Goal: Information Seeking & Learning: Learn about a topic

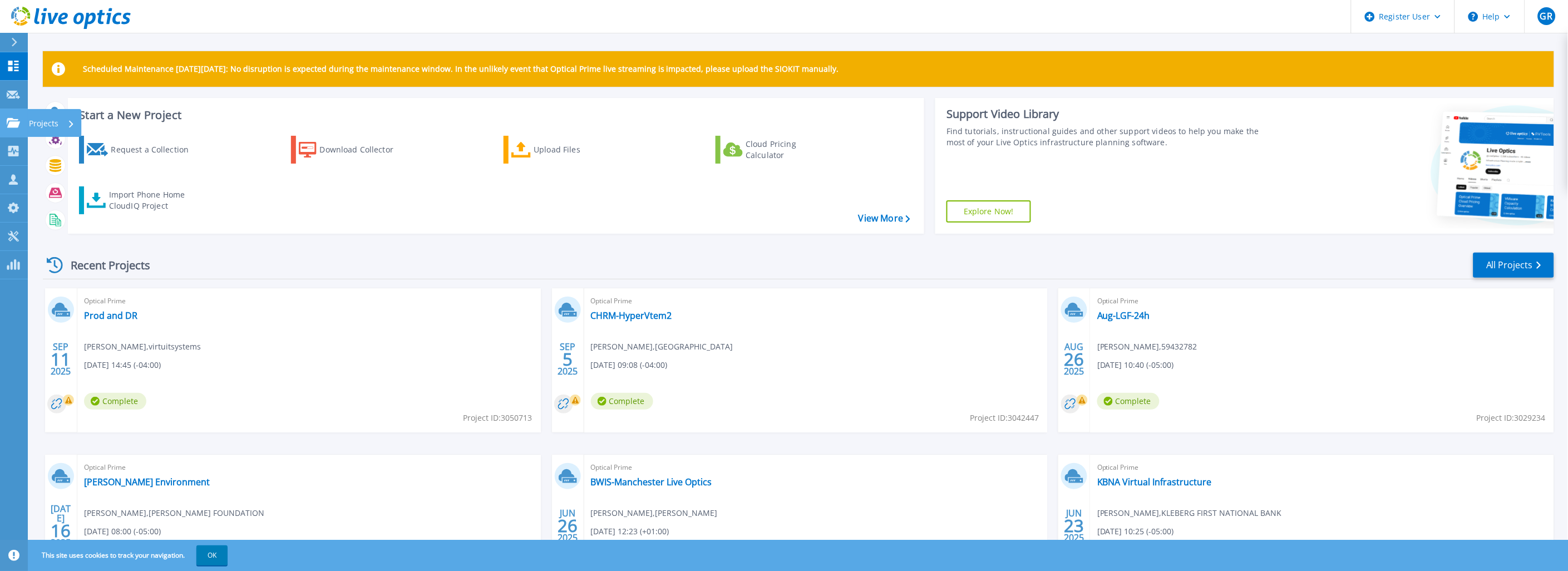
click at [14, 126] on icon at bounding box center [13, 123] width 13 height 9
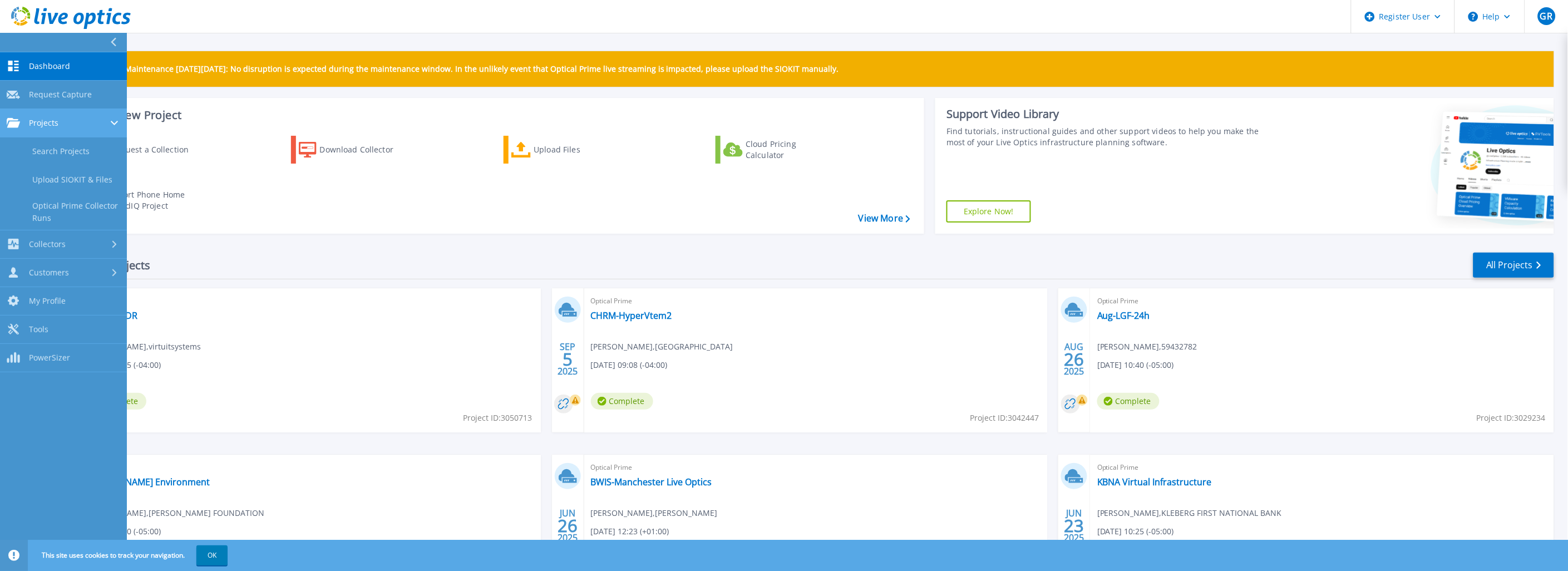
click at [45, 127] on span "Projects" at bounding box center [43, 123] width 29 height 10
click at [61, 130] on link "Projects Projects" at bounding box center [63, 123] width 127 height 28
click at [63, 146] on link "Search Projects" at bounding box center [63, 151] width 127 height 28
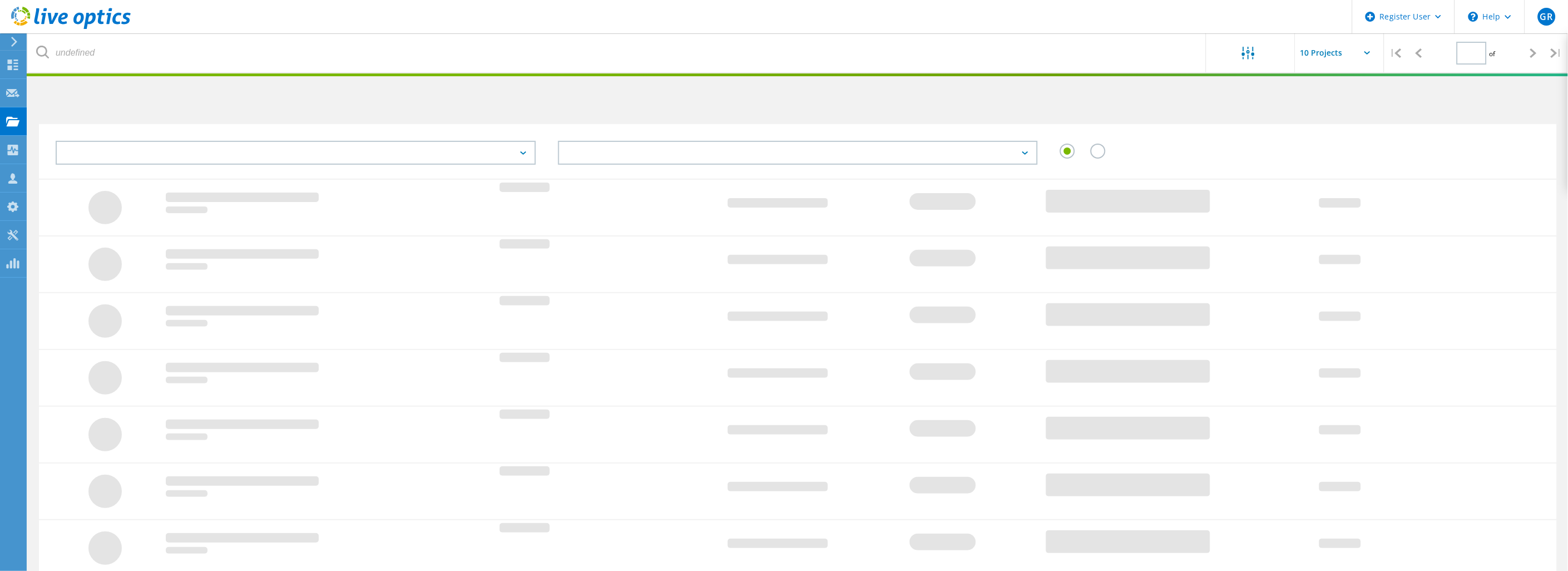
type input "1"
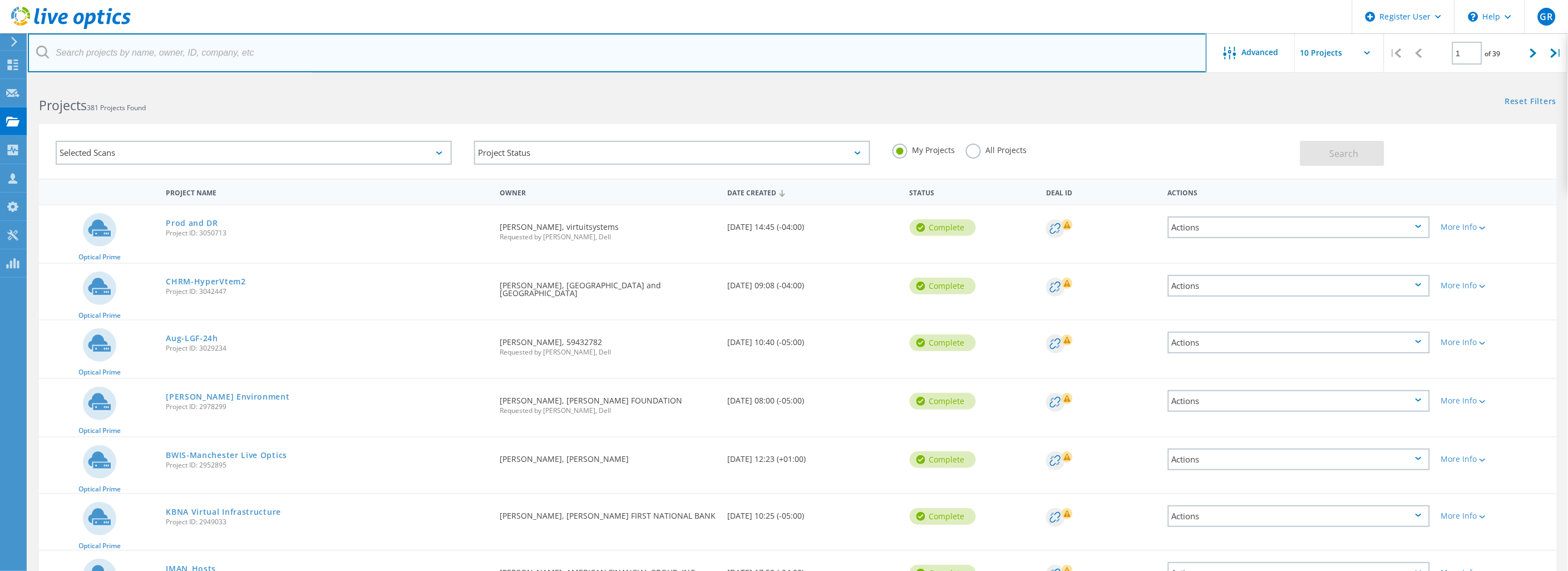
click at [143, 61] on input "text" at bounding box center [617, 53] width 1179 height 39
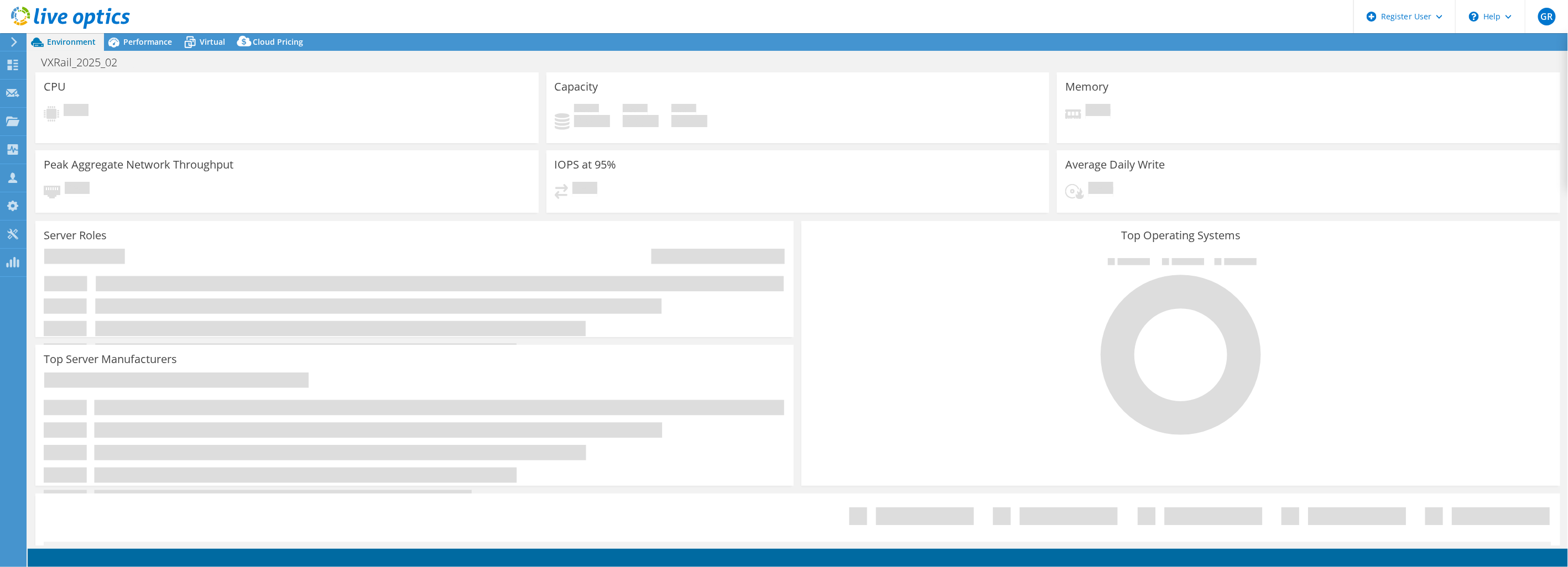
select select "USEast"
select select "USD"
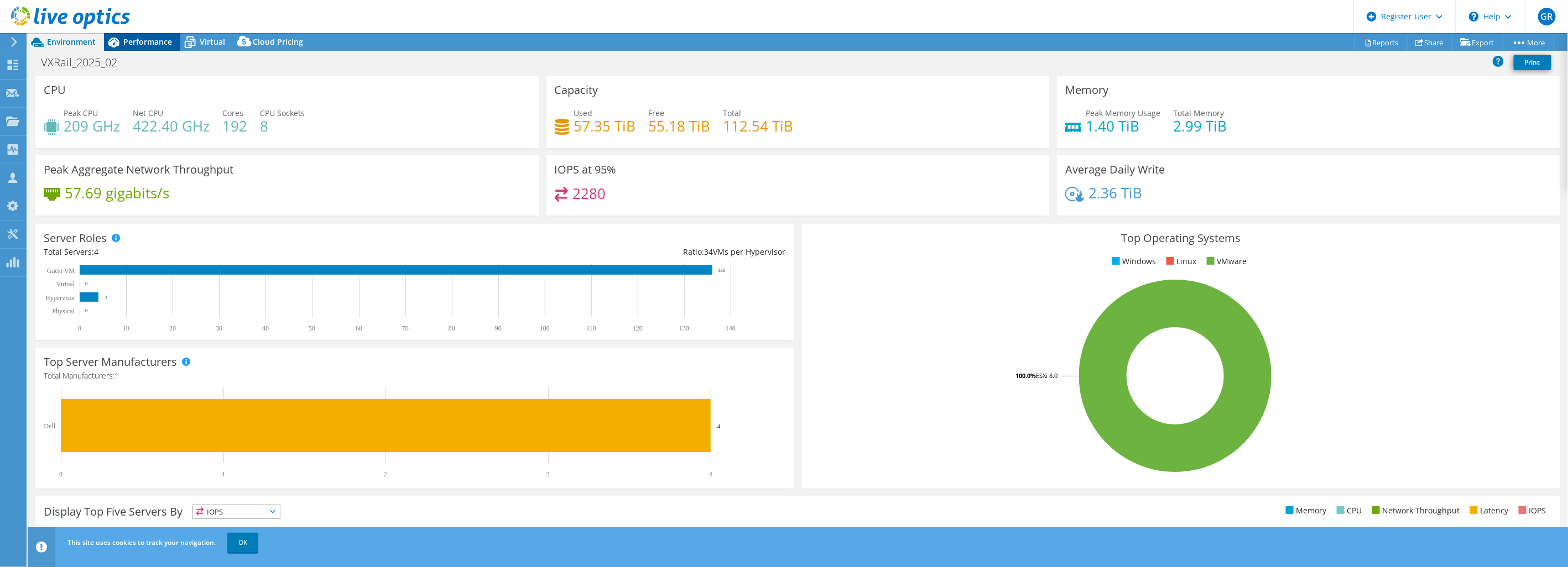
click at [150, 44] on span "Performance" at bounding box center [148, 41] width 49 height 10
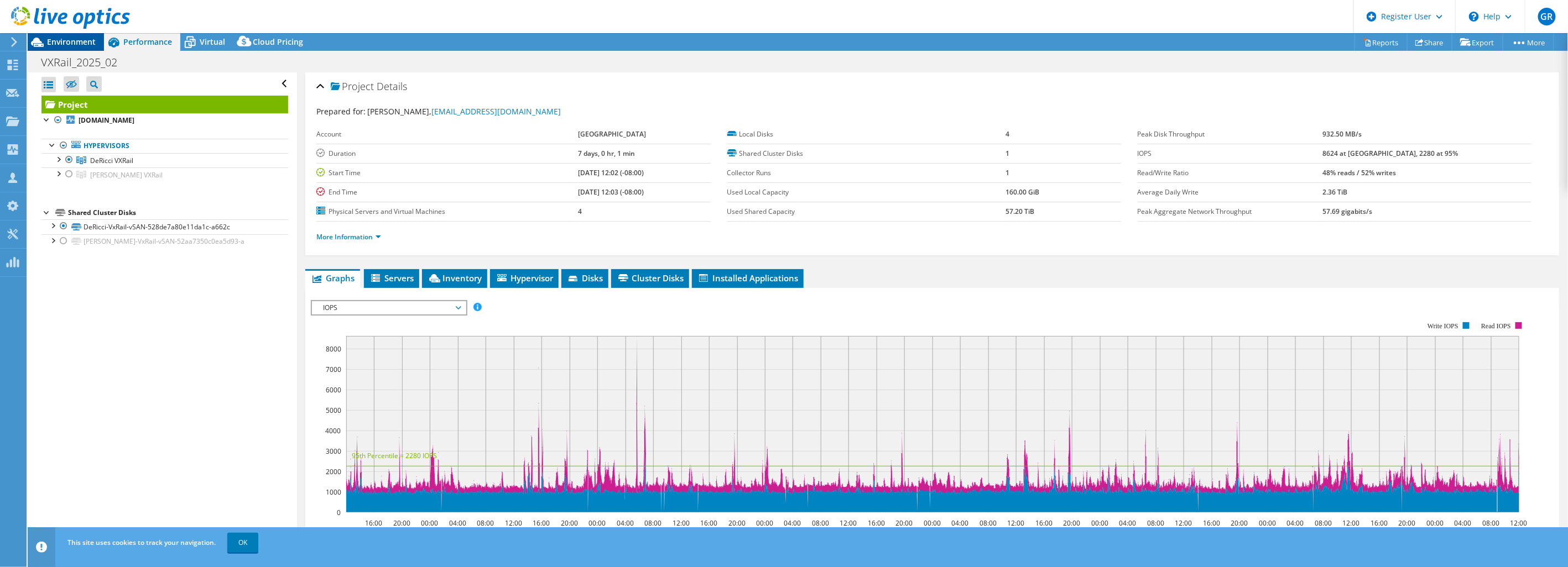
click at [63, 40] on span "Environment" at bounding box center [71, 41] width 49 height 10
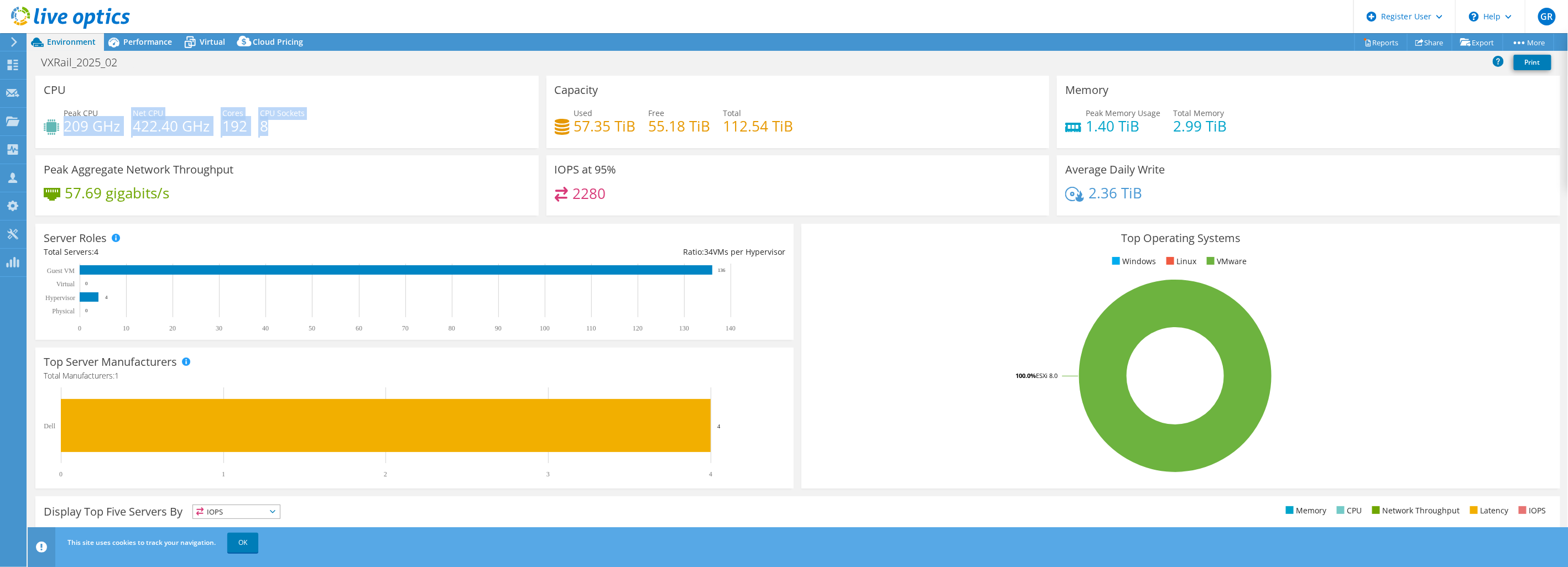
drag, startPoint x: 66, startPoint y: 125, endPoint x: 308, endPoint y: 126, distance: 242.0
click at [308, 126] on div "Peak CPU 209 GHz Net CPU 422.40 GHz Cores 192 CPU Sockets 8" at bounding box center [287, 125] width 487 height 36
drag, startPoint x: 308, startPoint y: 126, endPoint x: 326, endPoint y: 133, distance: 19.3
click at [327, 133] on div "Peak CPU 209 GHz Net CPU 422.40 GHz Cores 192 CPU Sockets 8" at bounding box center [287, 125] width 487 height 36
drag, startPoint x: 221, startPoint y: 128, endPoint x: 264, endPoint y: 130, distance: 43.0
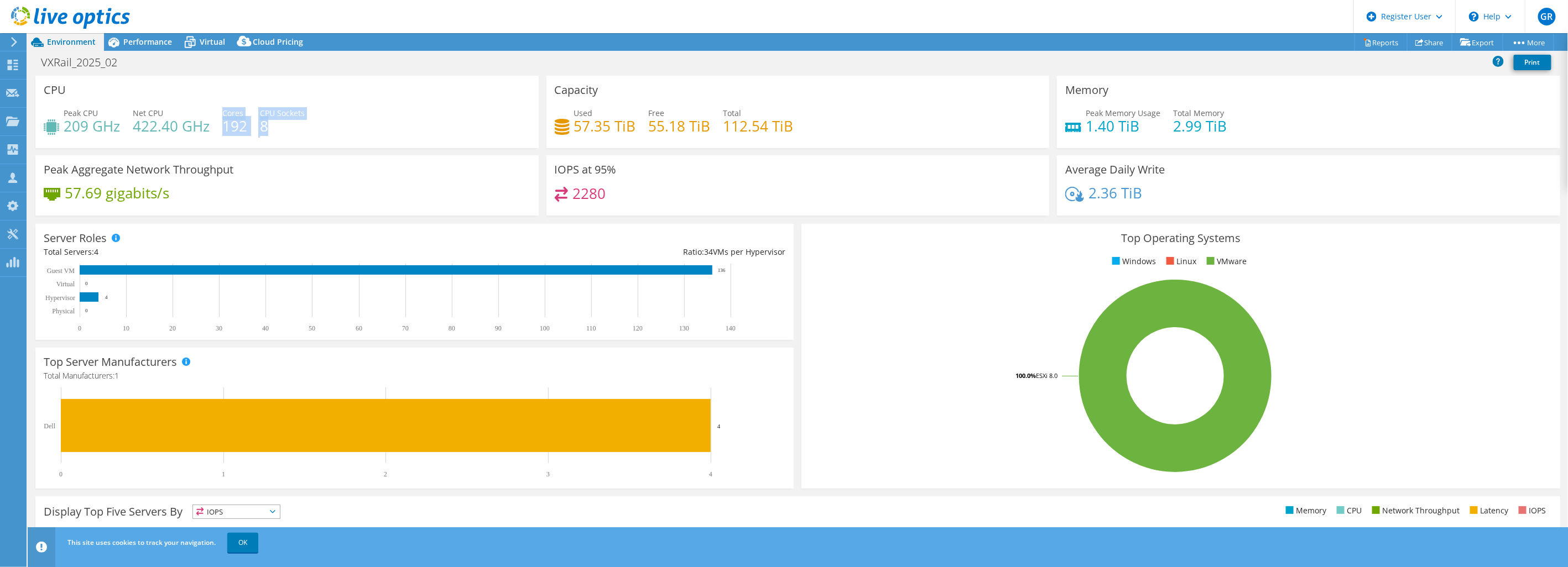
click at [264, 130] on div "Peak CPU 209 GHz Net CPU 422.40 GHz Cores 192 CPU Sockets 8" at bounding box center [287, 125] width 487 height 36
drag, startPoint x: 264, startPoint y: 130, endPoint x: 360, endPoint y: 138, distance: 96.3
click at [360, 138] on div "Peak CPU 209 GHz Net CPU 422.40 GHz Cores 192 CPU Sockets 8" at bounding box center [287, 125] width 487 height 36
drag, startPoint x: 572, startPoint y: 128, endPoint x: 629, endPoint y: 134, distance: 57.3
click at [629, 132] on h4 "57.35 TiB" at bounding box center [605, 126] width 62 height 12
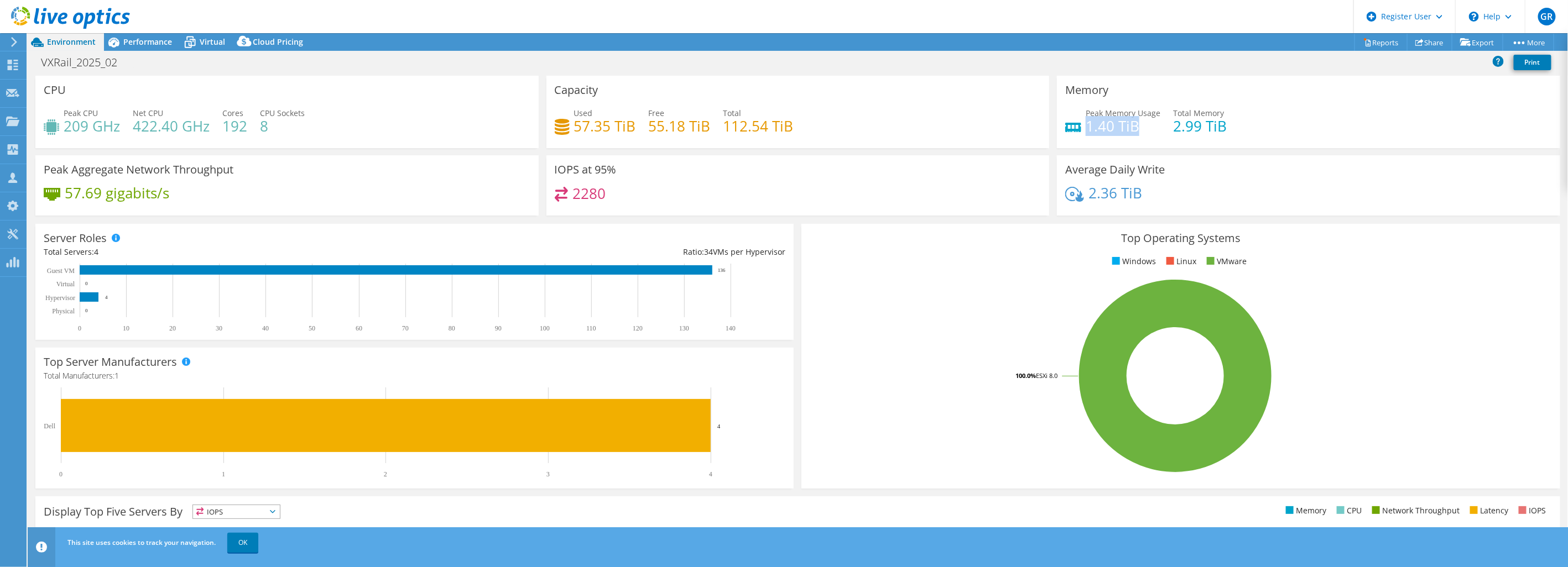
drag, startPoint x: 1081, startPoint y: 130, endPoint x: 1145, endPoint y: 130, distance: 64.0
click at [1145, 130] on h4 "1.40 TiB" at bounding box center [1123, 126] width 75 height 12
drag, startPoint x: 1169, startPoint y: 124, endPoint x: 1259, endPoint y: 128, distance: 90.1
click at [1259, 128] on div "Peak Memory Usage 1.40 TiB Total Memory 2.99 TiB" at bounding box center [1309, 125] width 487 height 36
click at [953, 157] on div "IOPS at 95% 2280" at bounding box center [798, 185] width 503 height 60
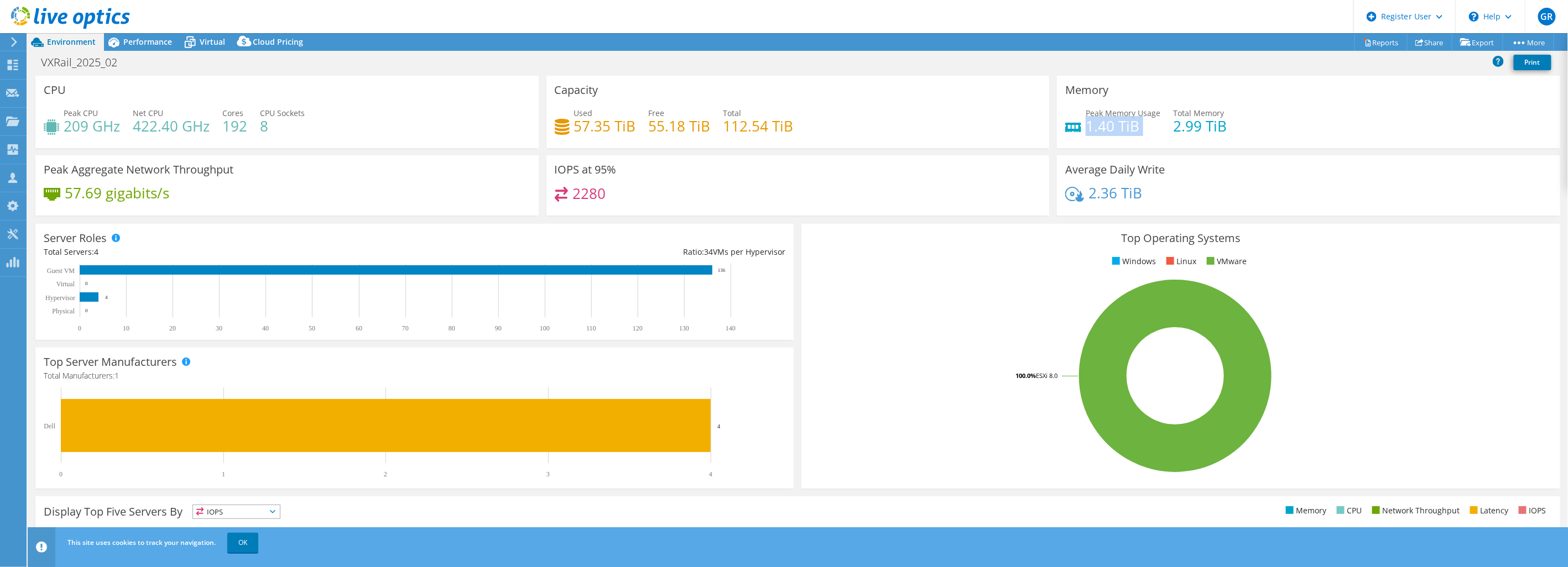
drag, startPoint x: 1083, startPoint y: 127, endPoint x: 1158, endPoint y: 123, distance: 75.1
click at [1158, 123] on div "Peak Memory Usage 1.40 TiB Total Memory 2.99 TiB" at bounding box center [1309, 125] width 487 height 36
click at [908, 197] on div "2280" at bounding box center [798, 198] width 487 height 24
drag, startPoint x: 220, startPoint y: 128, endPoint x: 245, endPoint y: 124, distance: 25.3
click at [245, 124] on div "Peak CPU 209 GHz Net CPU 422.40 GHz Cores 192 CPU Sockets 8" at bounding box center [287, 125] width 487 height 36
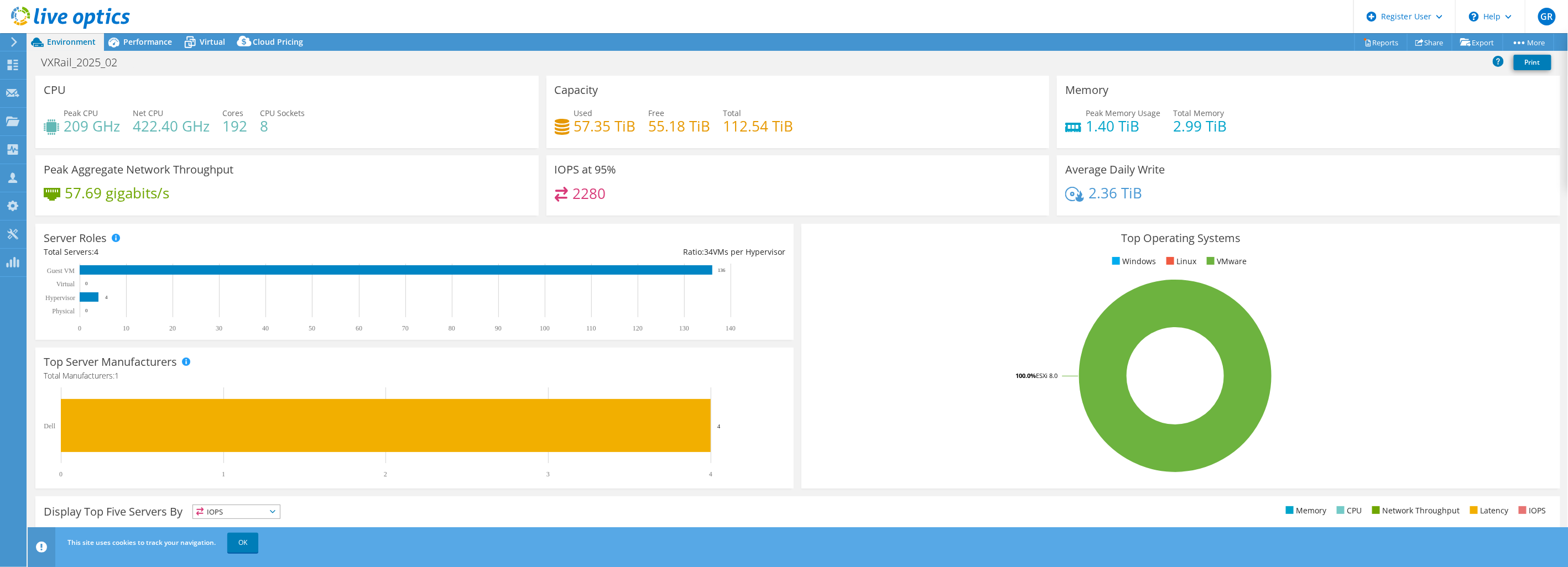
click at [385, 107] on div "Peak CPU 209 GHz Net CPU 422.40 GHz Cores 192 CPU Sockets 8" at bounding box center [287, 125] width 487 height 36
drag, startPoint x: 573, startPoint y: 123, endPoint x: 634, endPoint y: 122, distance: 61.0
click at [634, 122] on div "Used 57.35 TiB Free 55.18 TiB Total 112.54 TiB" at bounding box center [798, 125] width 487 height 36
click at [592, 128] on h4 "57.35 TiB" at bounding box center [605, 126] width 62 height 12
drag, startPoint x: 570, startPoint y: 125, endPoint x: 629, endPoint y: 123, distance: 59.0
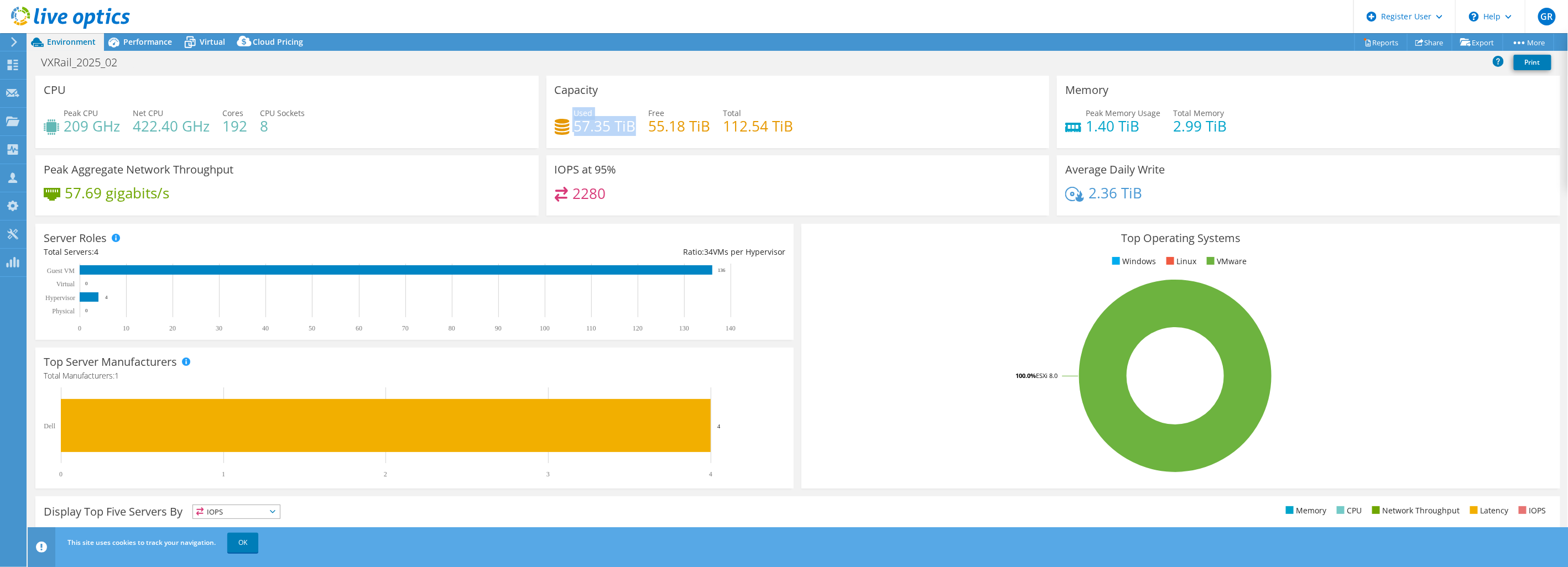
click at [629, 123] on div "Used 57.35 TiB" at bounding box center [595, 119] width 82 height 25
drag, startPoint x: 718, startPoint y: 124, endPoint x: 790, endPoint y: 128, distance: 72.1
click at [790, 128] on div "Used 57.35 TiB Free 55.18 TiB Total 112.54 TiB" at bounding box center [798, 125] width 487 height 36
click at [847, 122] on div "Used 57.35 TiB Free 55.18 TiB Total 112.54 TiB" at bounding box center [798, 125] width 487 height 36
click at [141, 45] on span "Performance" at bounding box center [148, 41] width 49 height 10
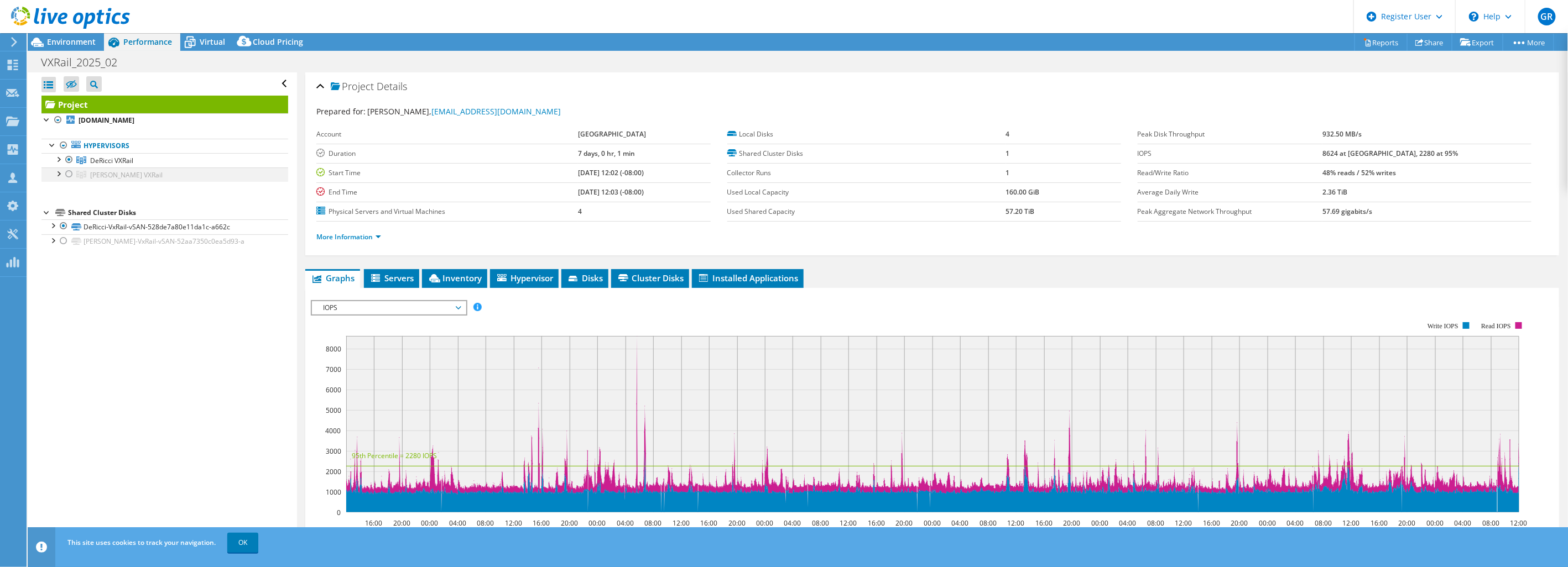
click at [68, 175] on div at bounding box center [69, 174] width 11 height 13
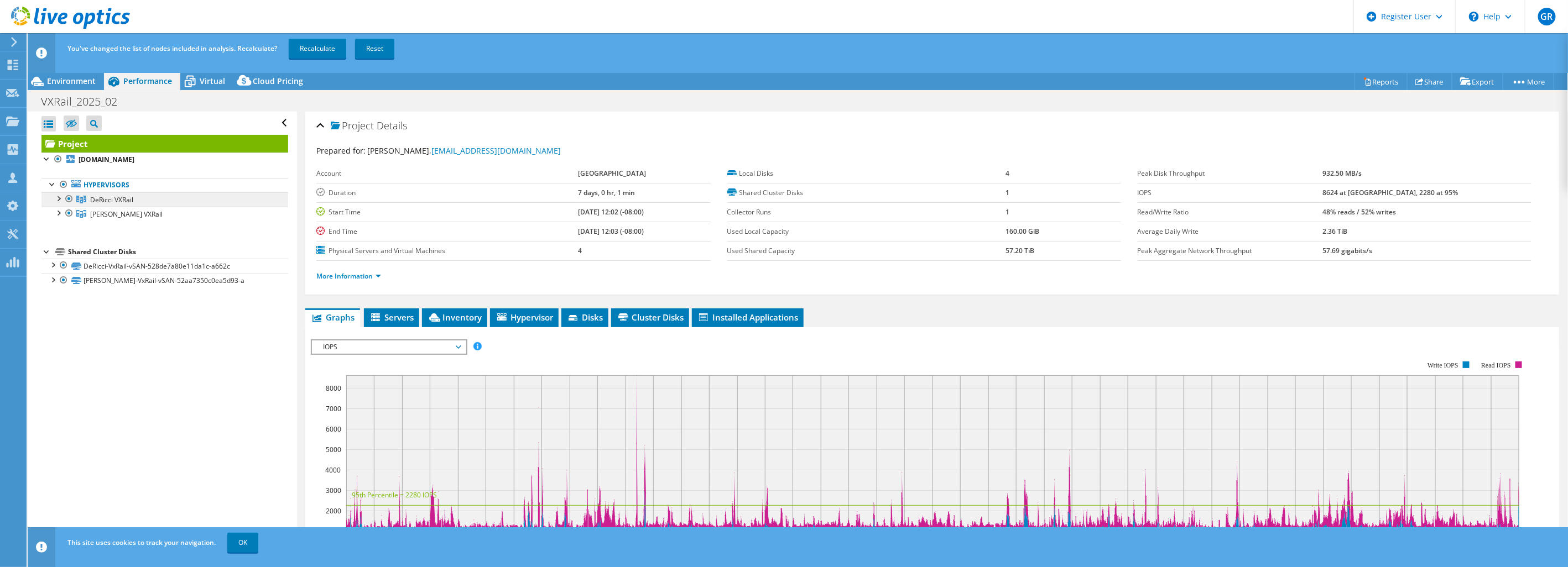
click at [69, 197] on div at bounding box center [69, 199] width 11 height 13
click at [329, 56] on link "Recalculate" at bounding box center [317, 49] width 57 height 20
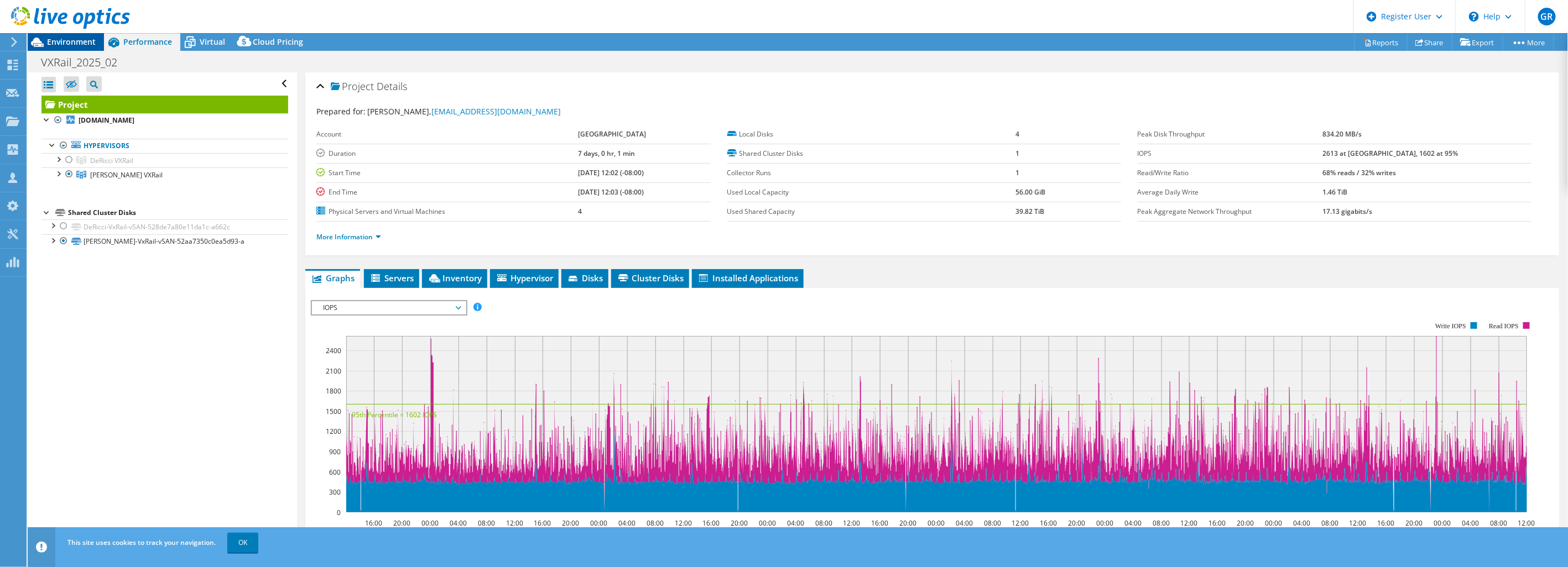
click at [77, 46] on span "Environment" at bounding box center [71, 41] width 49 height 10
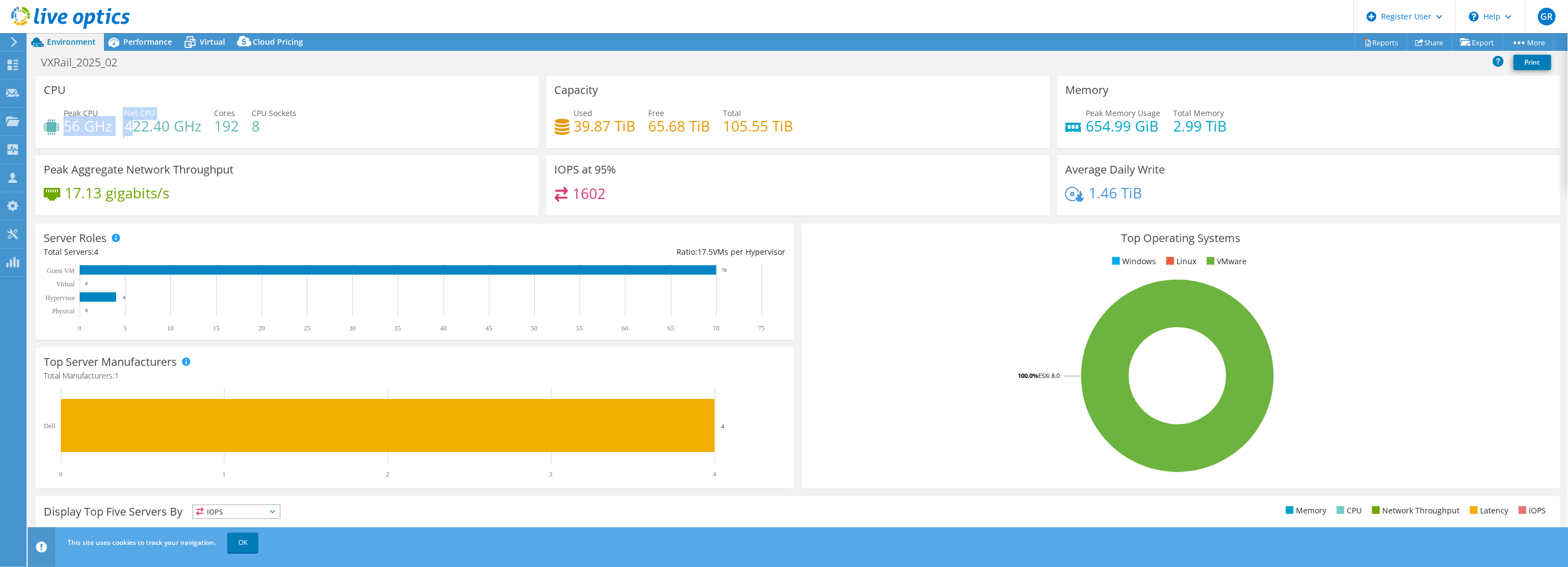
drag, startPoint x: 63, startPoint y: 122, endPoint x: 134, endPoint y: 123, distance: 71.0
click at [134, 123] on div "Peak CPU 56 GHz Net CPU 422.40 GHz Cores 192 CPU Sockets 8" at bounding box center [287, 125] width 487 height 36
click at [419, 133] on div "Peak CPU 56 GHz Net CPU 422.40 GHz Cores 192 CPU Sockets 8" at bounding box center [287, 125] width 487 height 36
click at [135, 46] on span "Performance" at bounding box center [148, 41] width 49 height 10
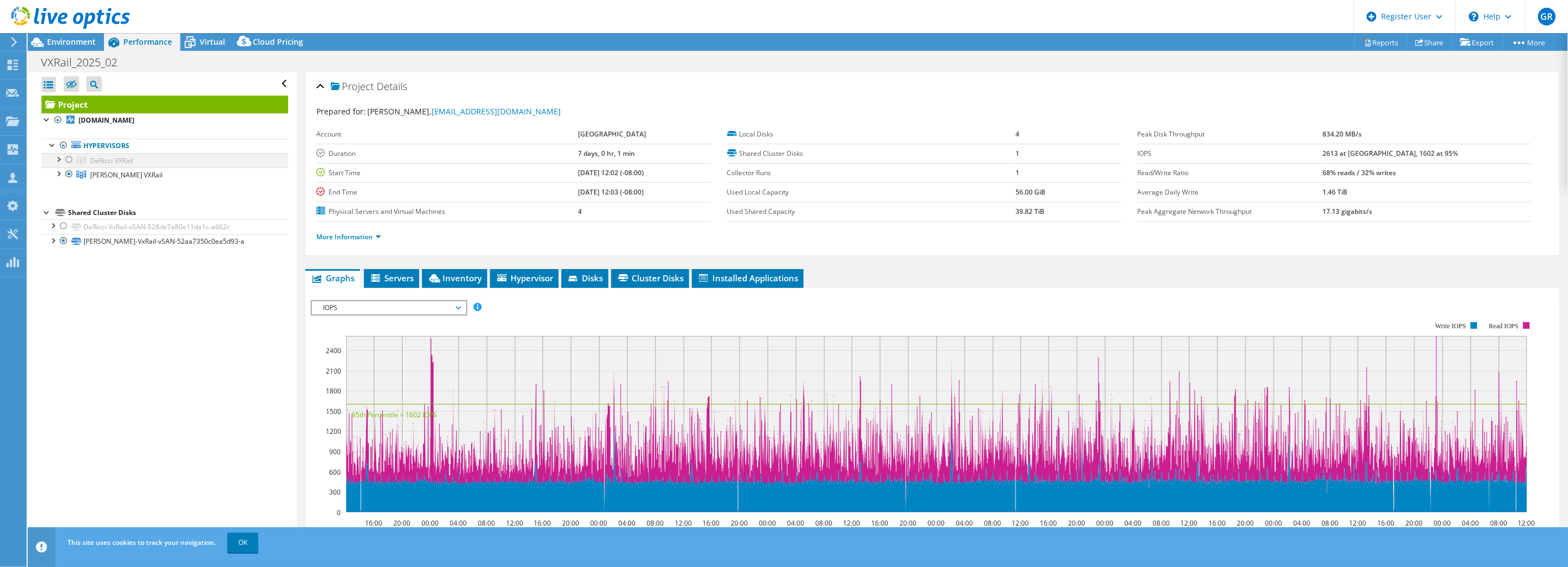
click at [69, 158] on div at bounding box center [69, 160] width 11 height 13
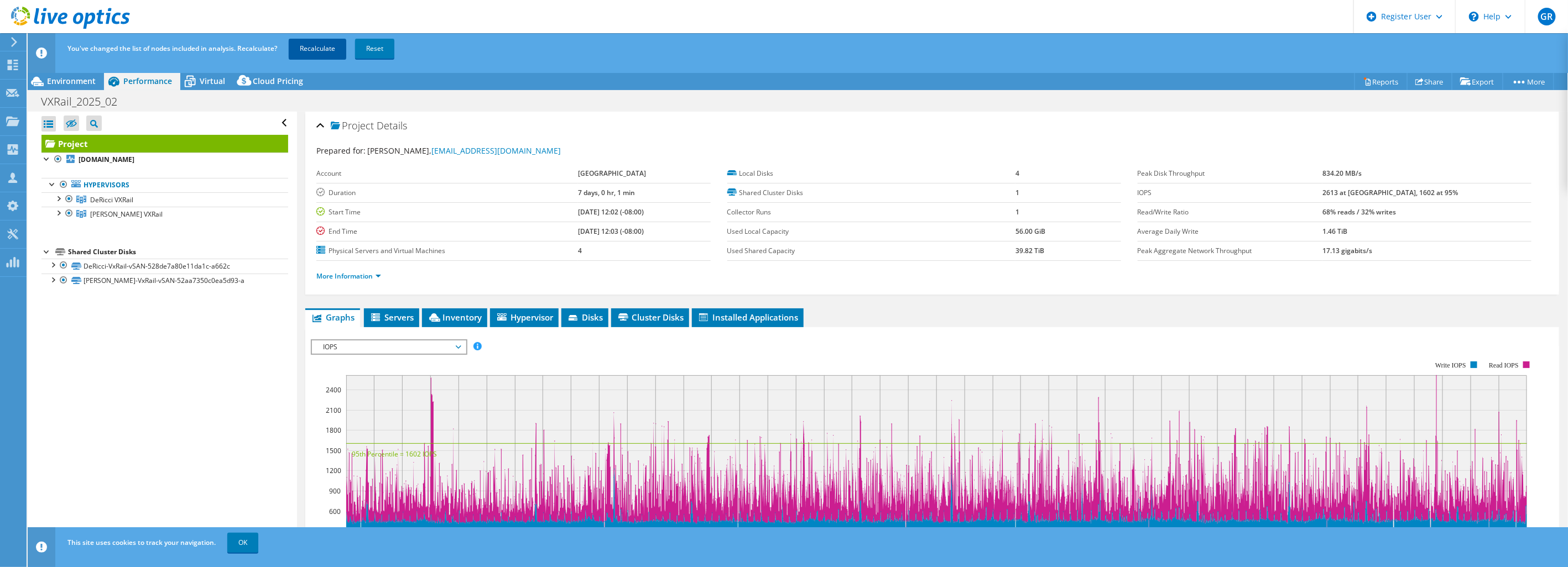
click at [331, 48] on link "Recalculate" at bounding box center [317, 49] width 57 height 20
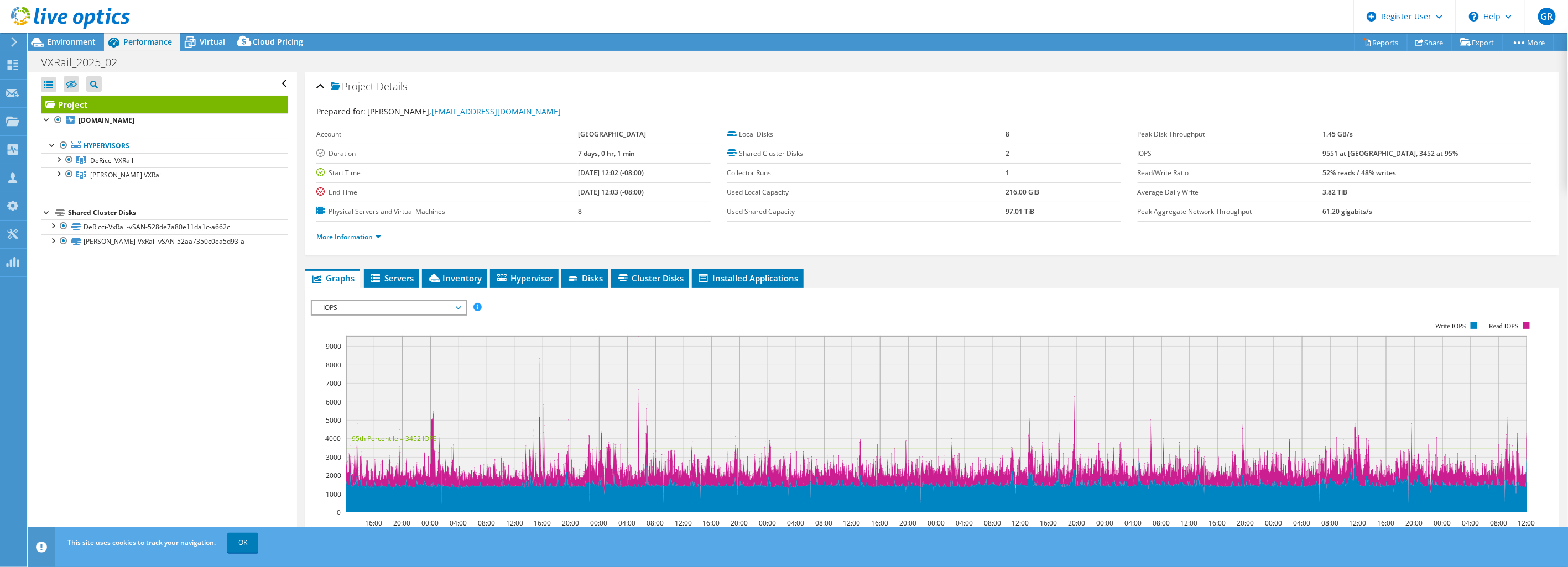
click at [114, 336] on div "Open All Close All Hide Excluded Nodes Project Tree Filter" at bounding box center [162, 309] width 269 height 473
click at [58, 40] on span "Environment" at bounding box center [71, 41] width 49 height 10
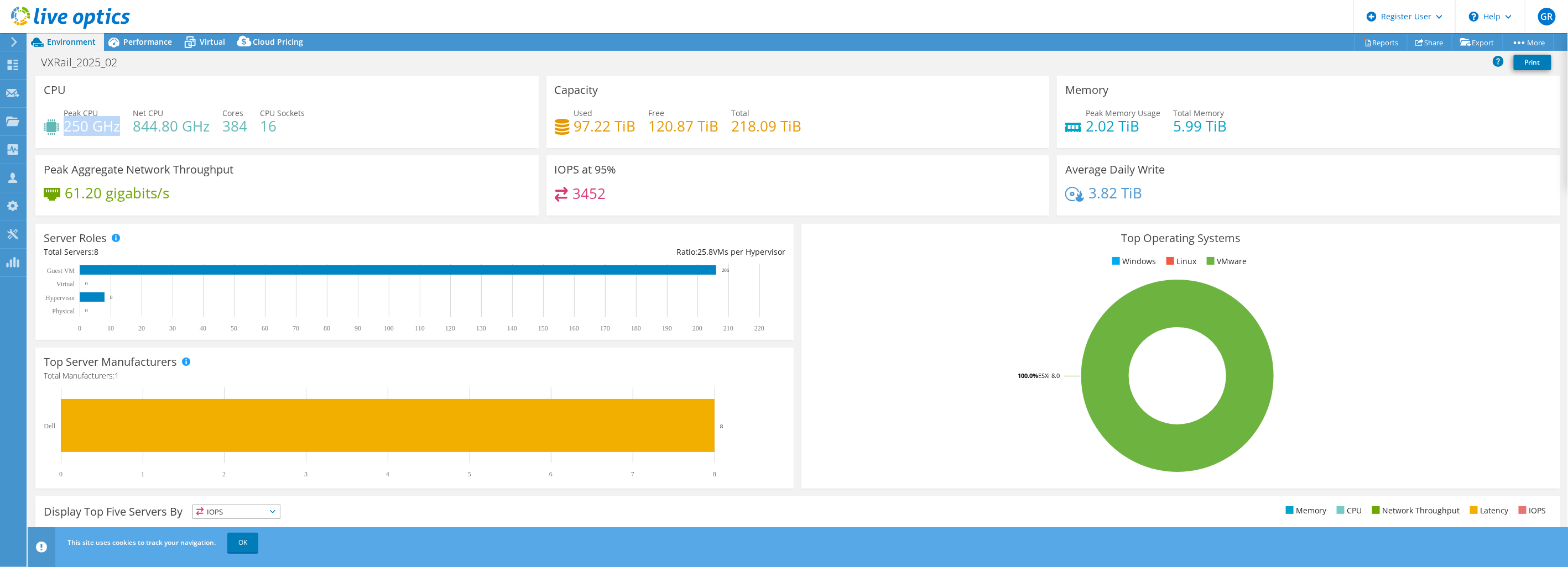
drag, startPoint x: 65, startPoint y: 125, endPoint x: 119, endPoint y: 122, distance: 54.1
click at [119, 122] on h4 "250 GHz" at bounding box center [91, 126] width 57 height 12
click at [70, 136] on div "Peak CPU 250 GHz Net CPU 844.80 GHz Cores 384 CPU Sockets 16" at bounding box center [287, 125] width 487 height 36
drag, startPoint x: 63, startPoint y: 126, endPoint x: 136, endPoint y: 122, distance: 73.1
click at [136, 122] on div "Peak CPU 250 GHz Net CPU 844.80 GHz Cores 384 CPU Sockets 16" at bounding box center [287, 125] width 487 height 36
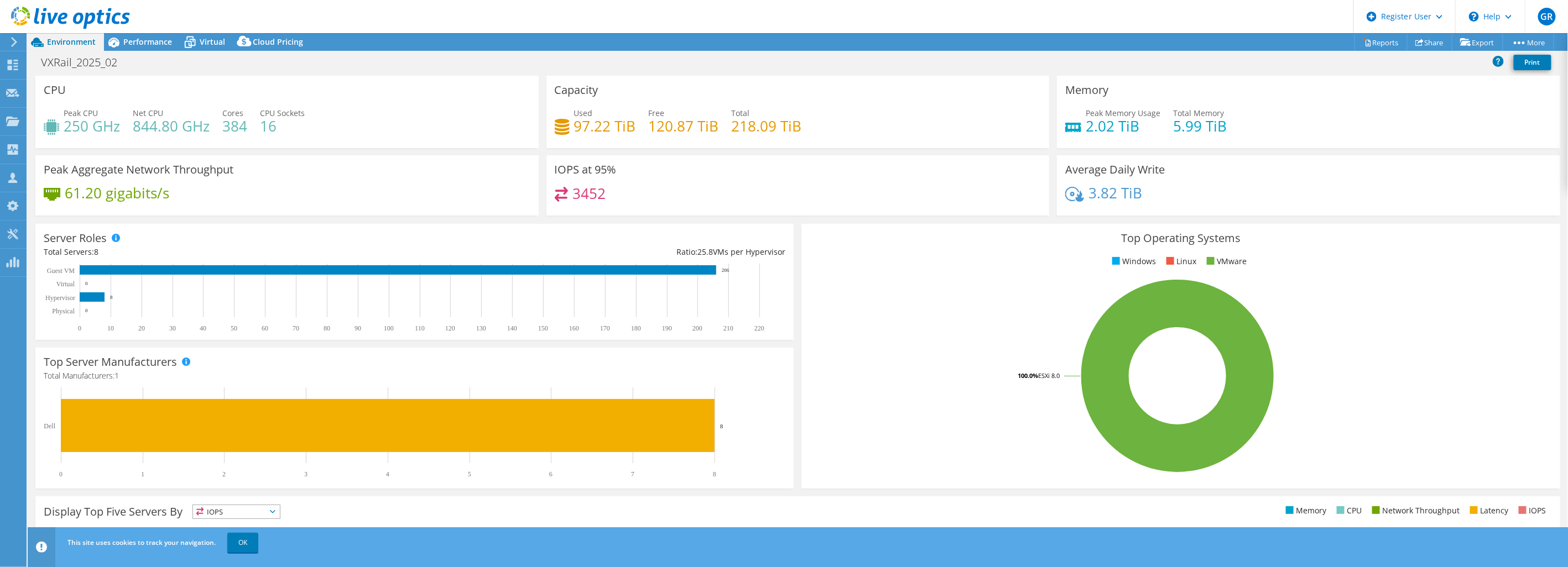
drag, startPoint x: 136, startPoint y: 122, endPoint x: 391, endPoint y: 133, distance: 255.2
click at [391, 133] on div "Peak CPU 250 GHz Net CPU 844.80 GHz Cores 384 CPU Sockets 16" at bounding box center [287, 125] width 487 height 36
click at [150, 46] on span "Performance" at bounding box center [148, 41] width 49 height 10
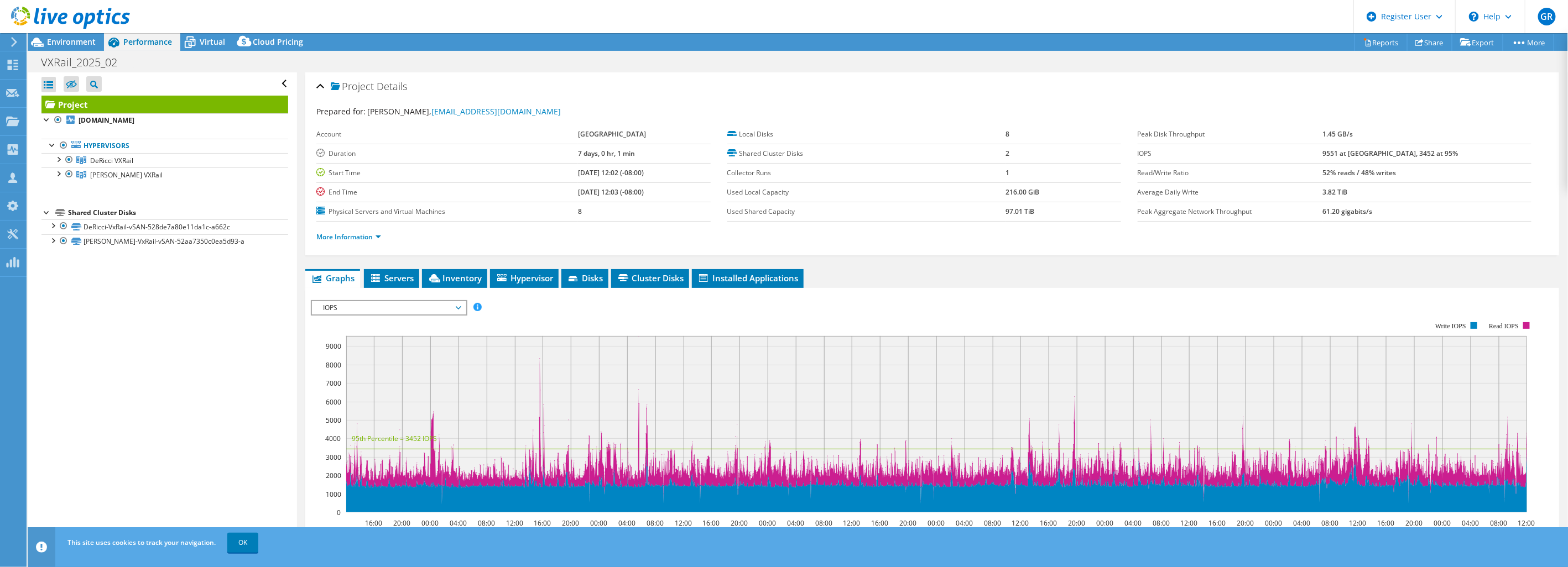
click at [401, 308] on span "IOPS" at bounding box center [389, 308] width 142 height 13
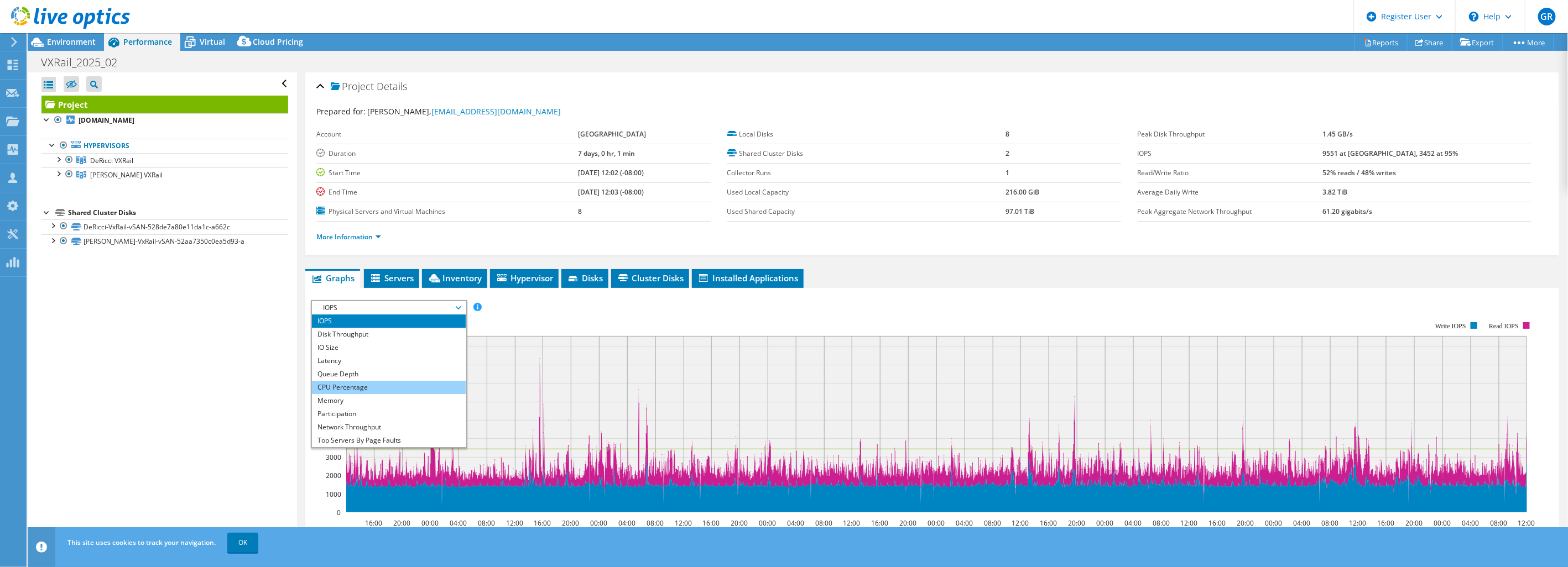
click at [335, 383] on li "CPU Percentage" at bounding box center [388, 388] width 153 height 13
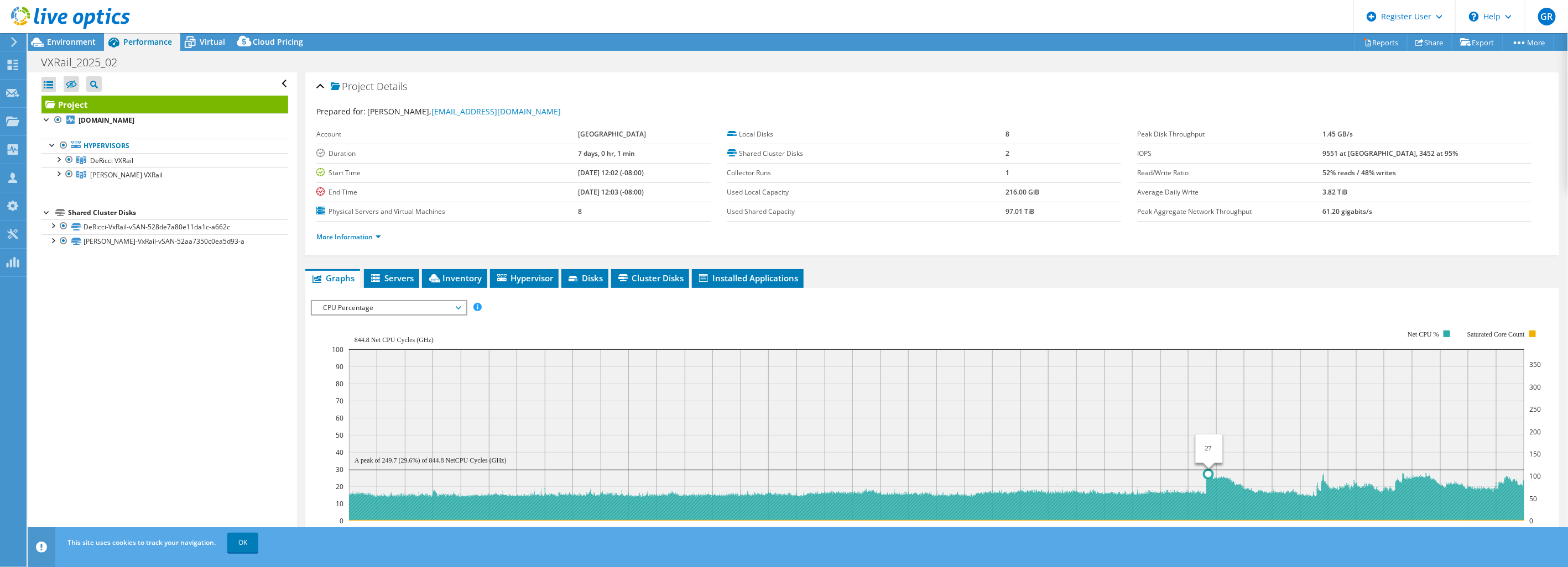
click at [1209, 470] on circle at bounding box center [1208, 474] width 9 height 9
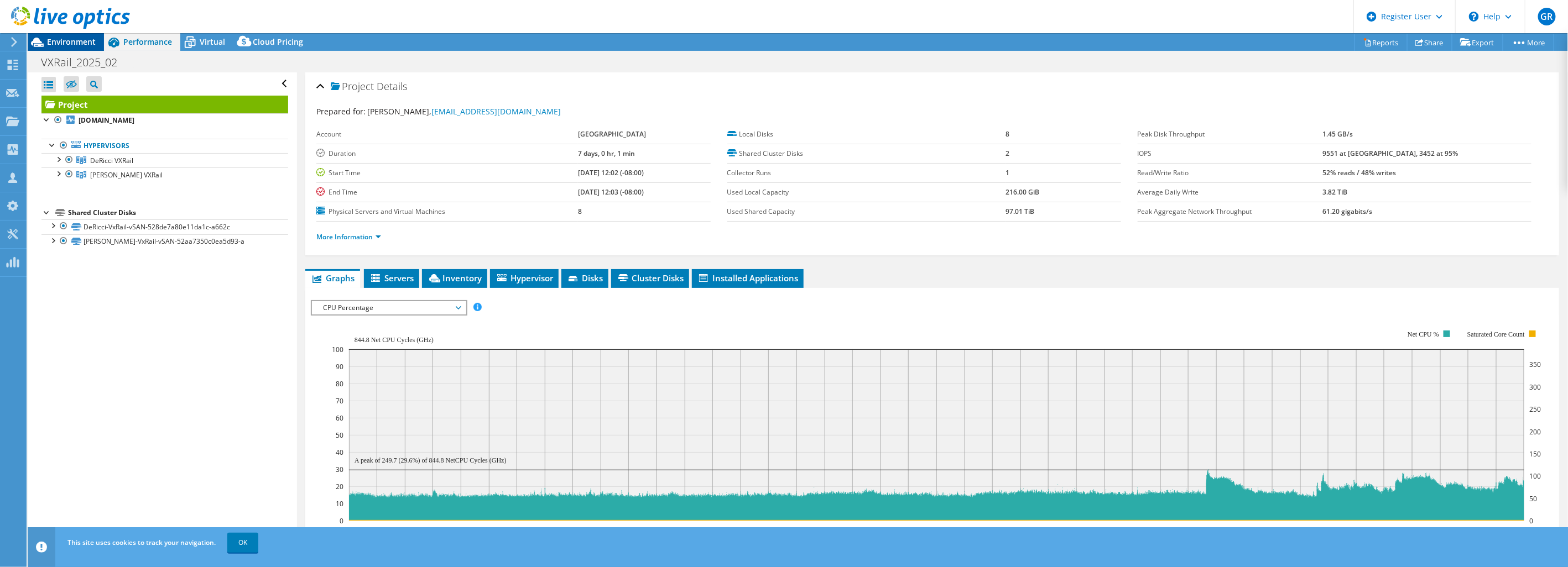
click at [65, 46] on span "Environment" at bounding box center [71, 41] width 49 height 10
